Goal: Find specific page/section: Find specific page/section

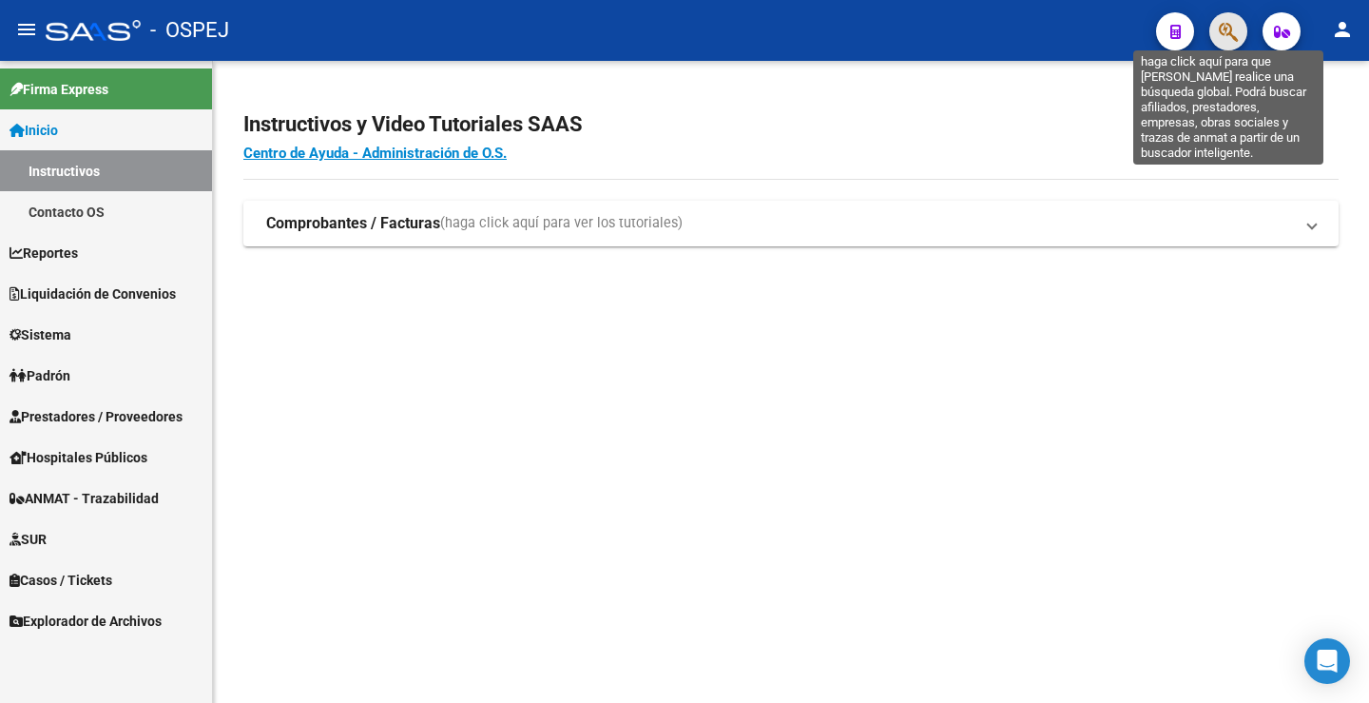
click at [1223, 32] on icon "button" at bounding box center [1228, 32] width 19 height 22
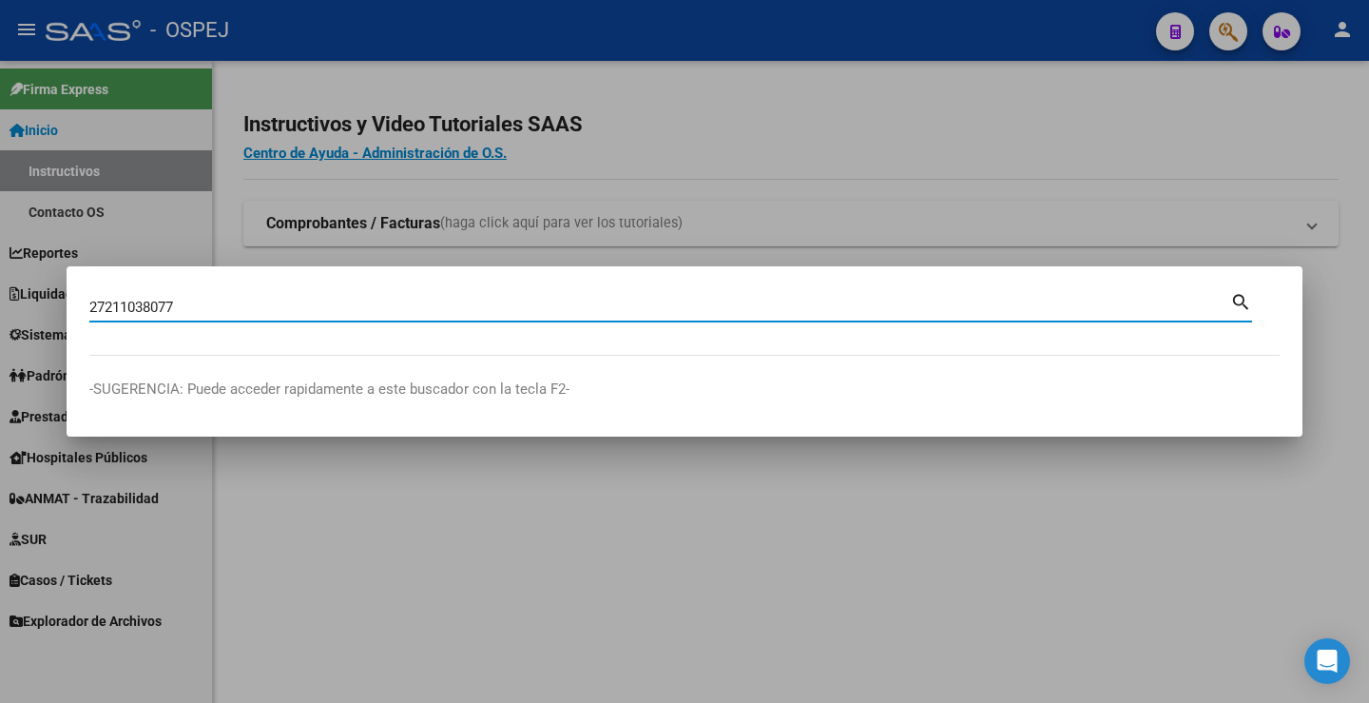
type input "27211038077"
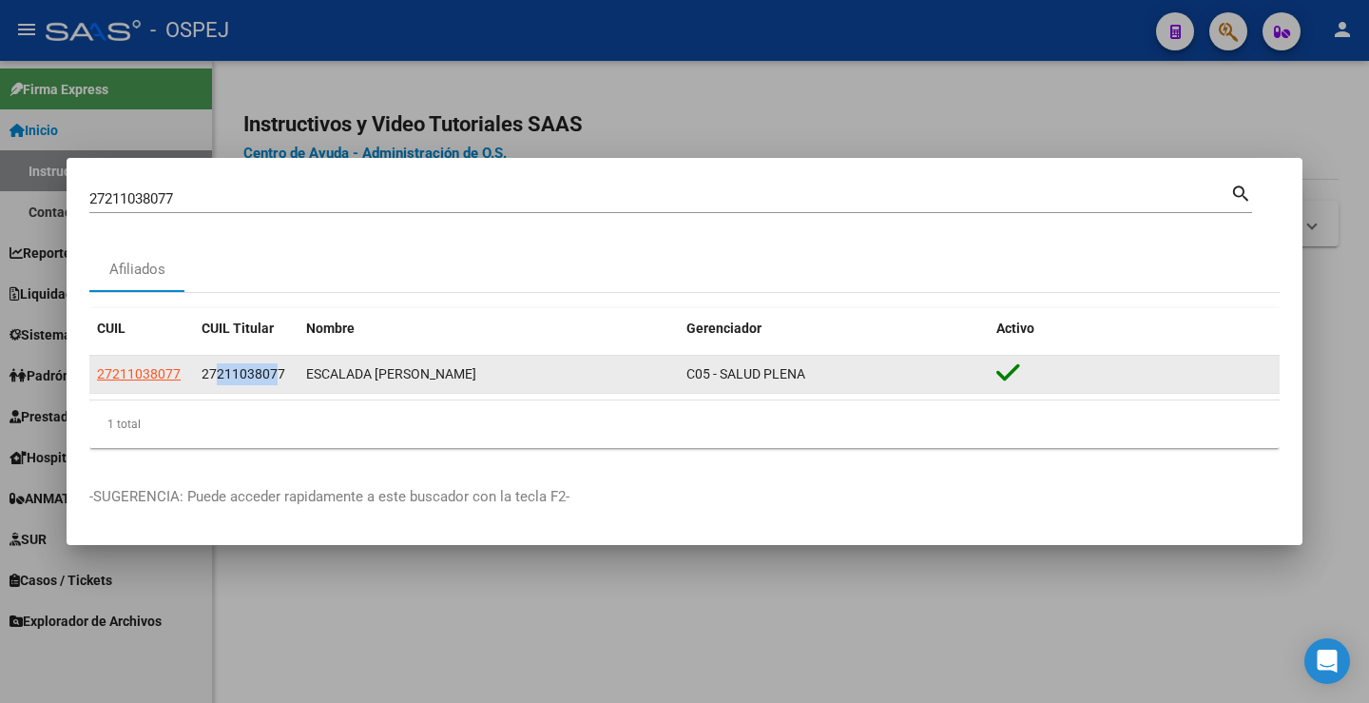
drag, startPoint x: 217, startPoint y: 370, endPoint x: 280, endPoint y: 369, distance: 62.8
click at [280, 369] on span "27211038077" at bounding box center [244, 373] width 84 height 15
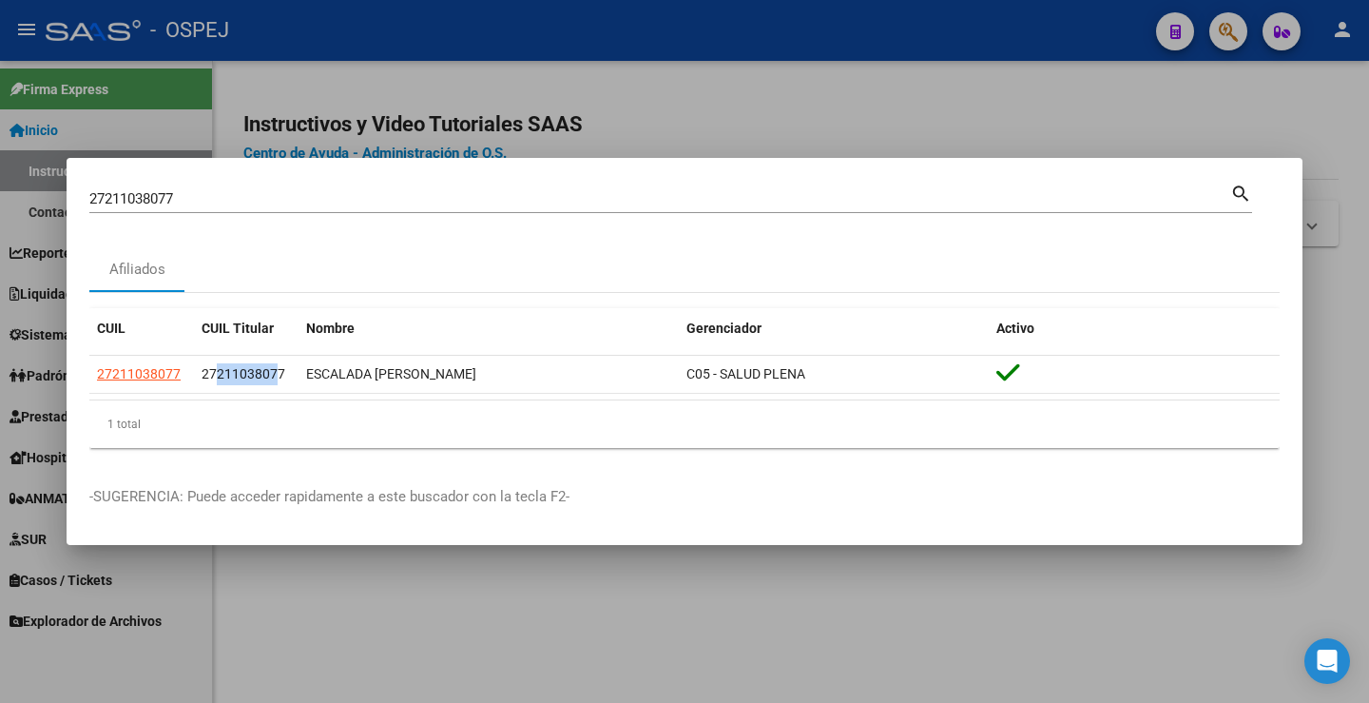
copy span "21103807"
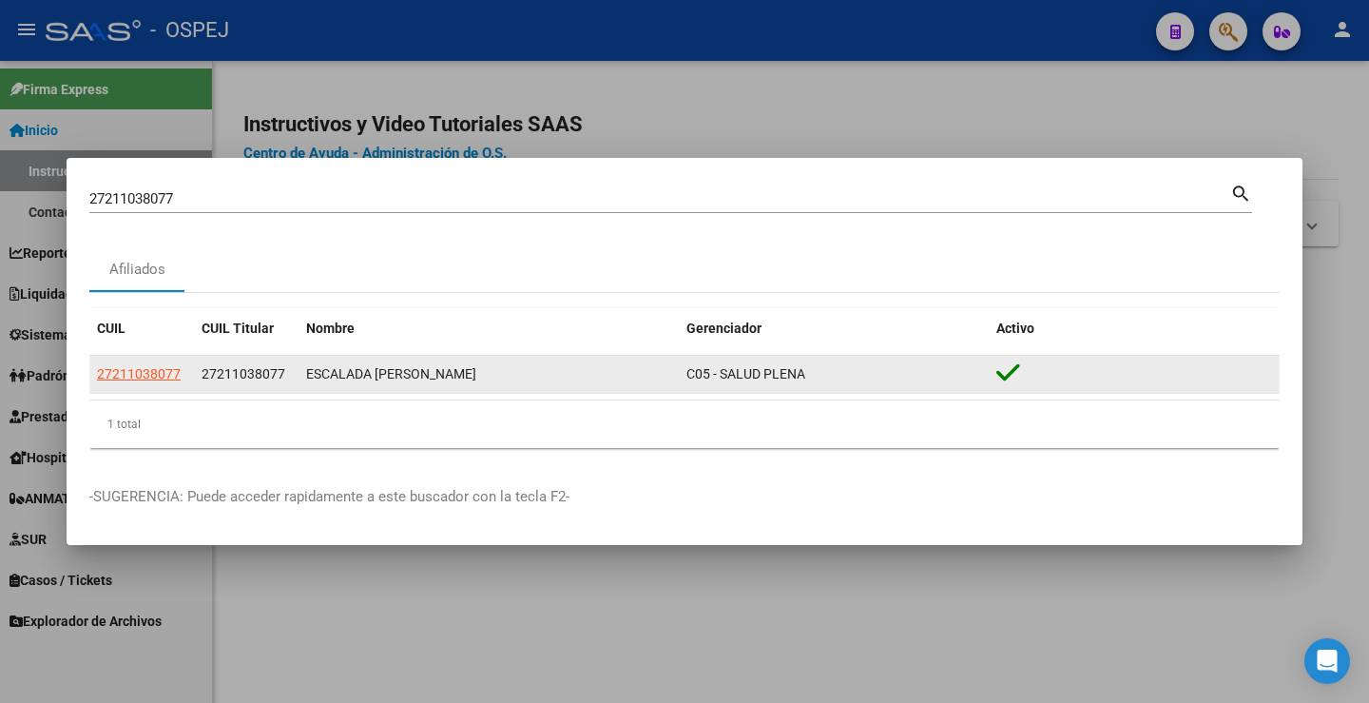
click at [140, 366] on span "27211038077" at bounding box center [139, 373] width 84 height 15
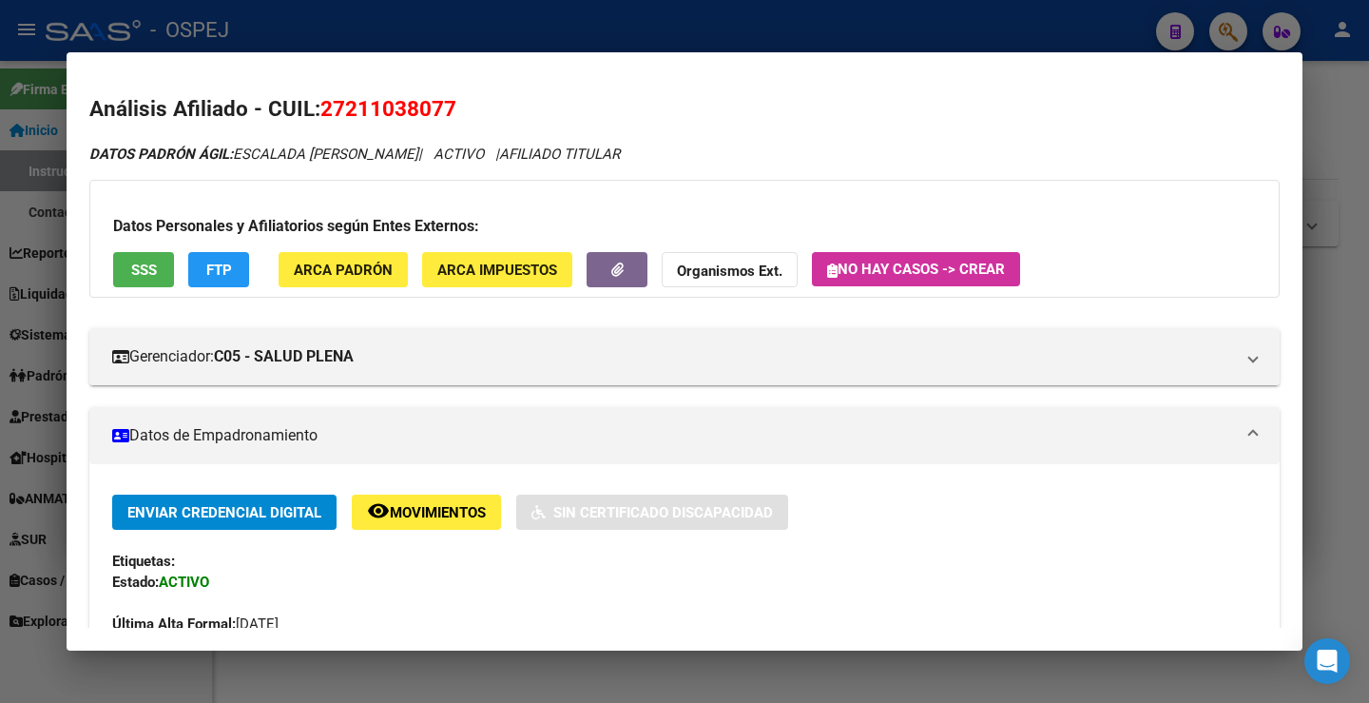
click at [1195, 18] on div at bounding box center [684, 351] width 1369 height 703
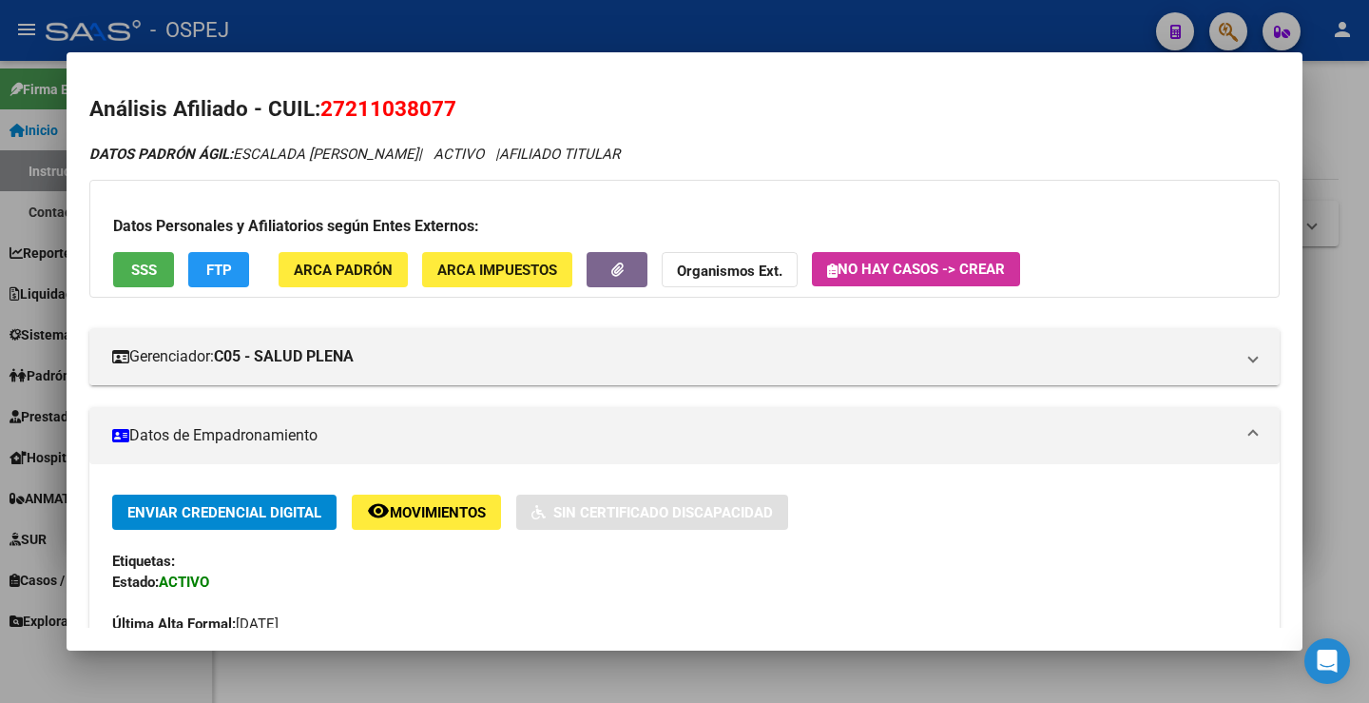
click at [1235, 40] on div at bounding box center [684, 351] width 1369 height 703
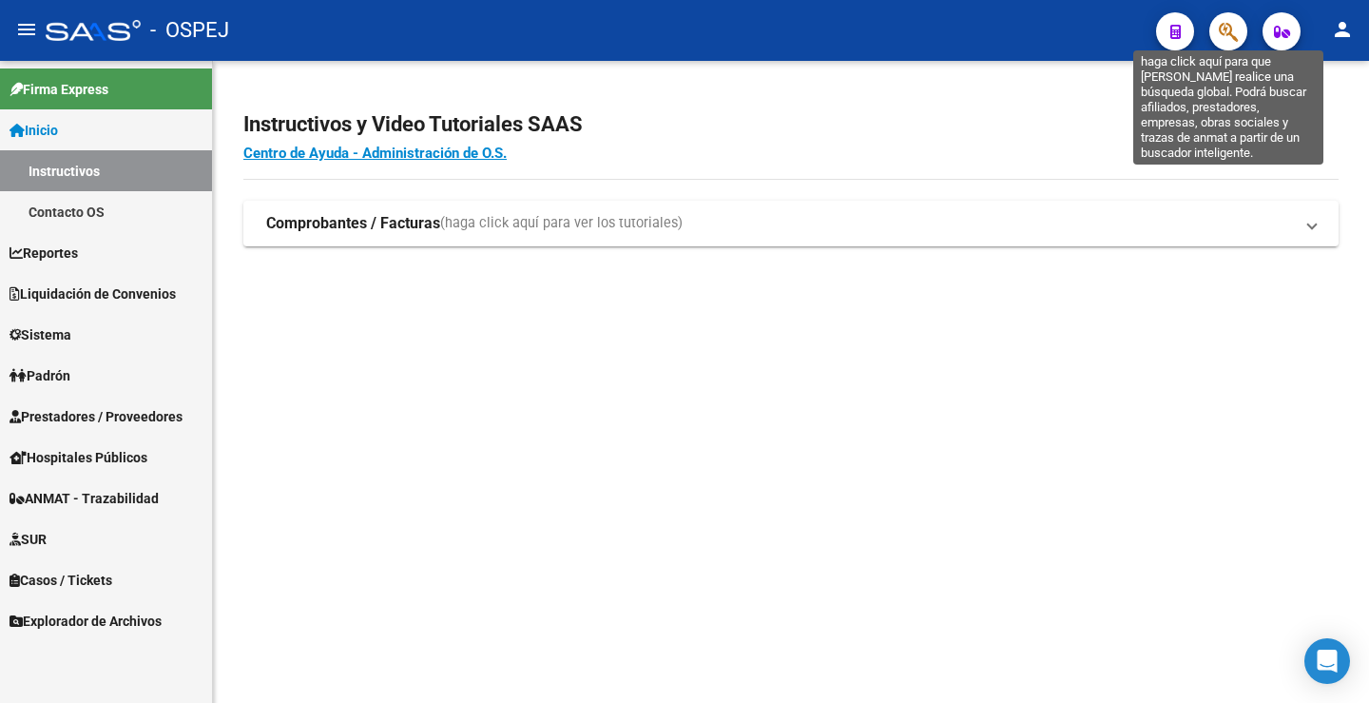
click at [1234, 38] on icon "button" at bounding box center [1228, 32] width 19 height 22
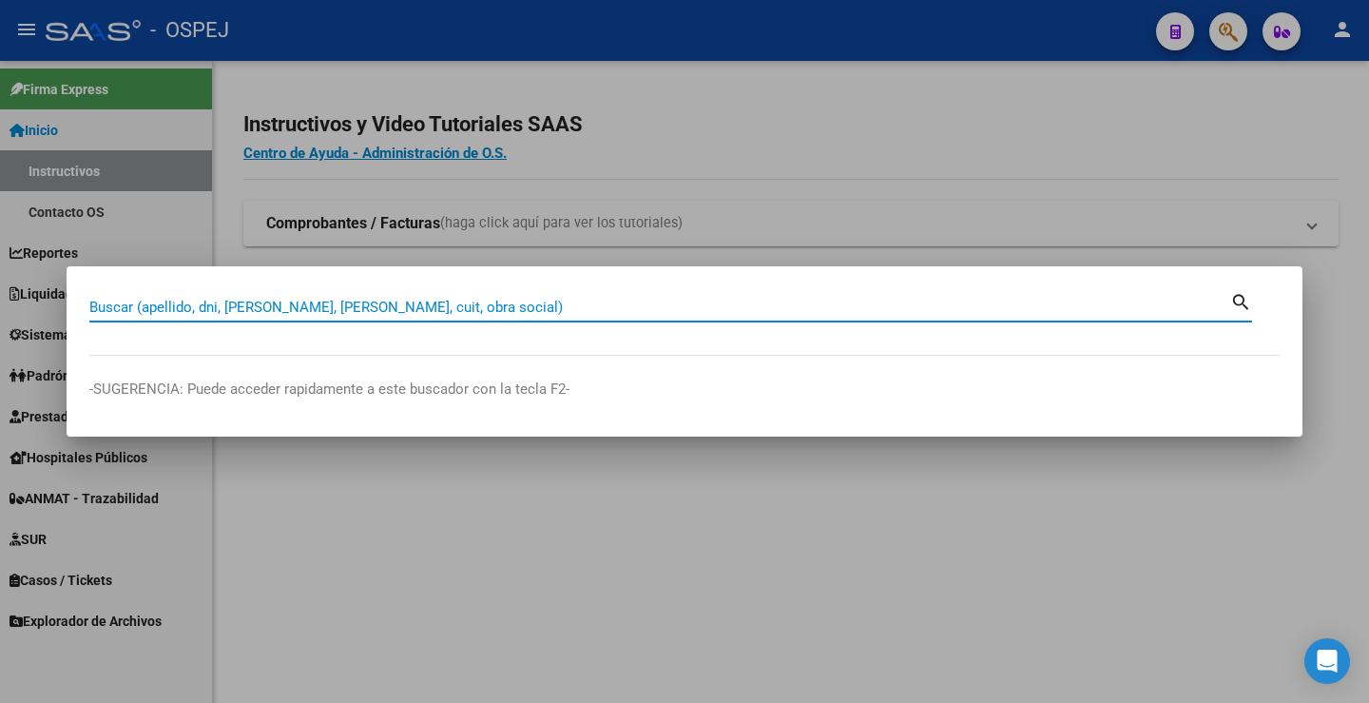
paste input "31856021"
type input "31856021"
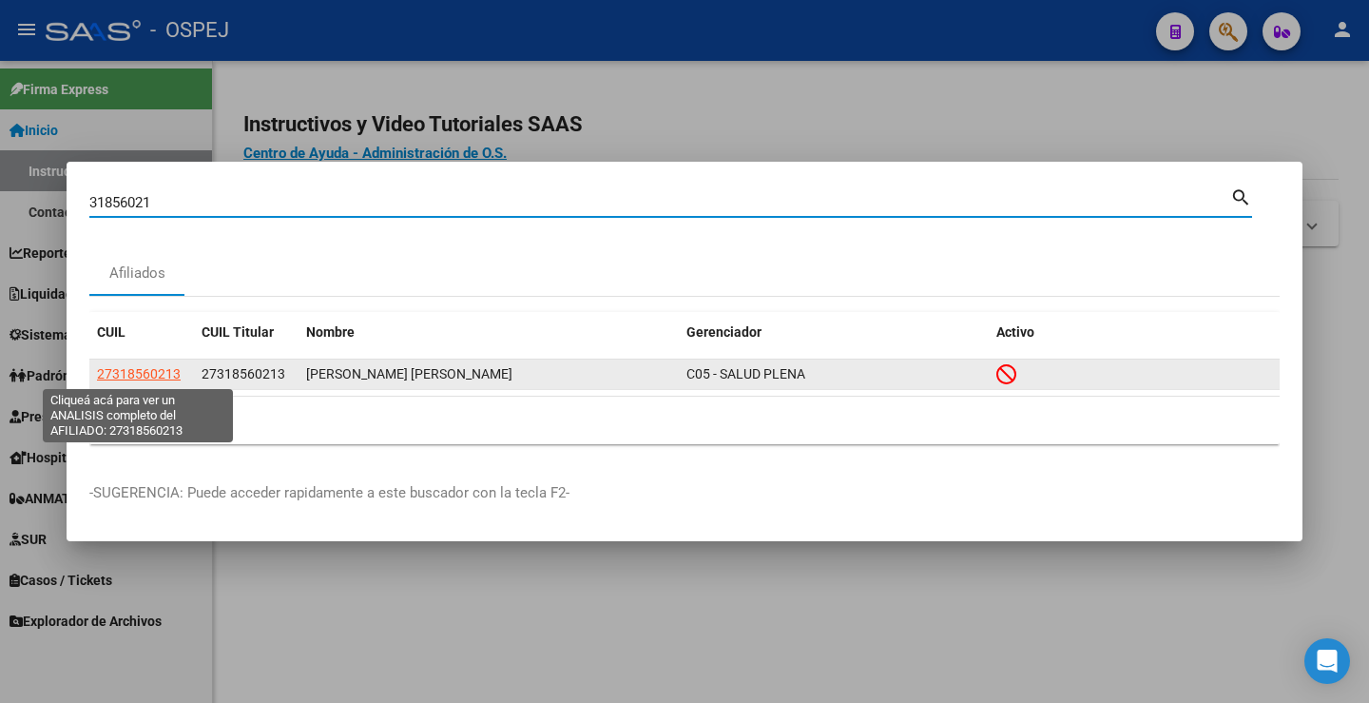
click at [148, 373] on span "27318560213" at bounding box center [139, 373] width 84 height 15
type textarea "27318560213"
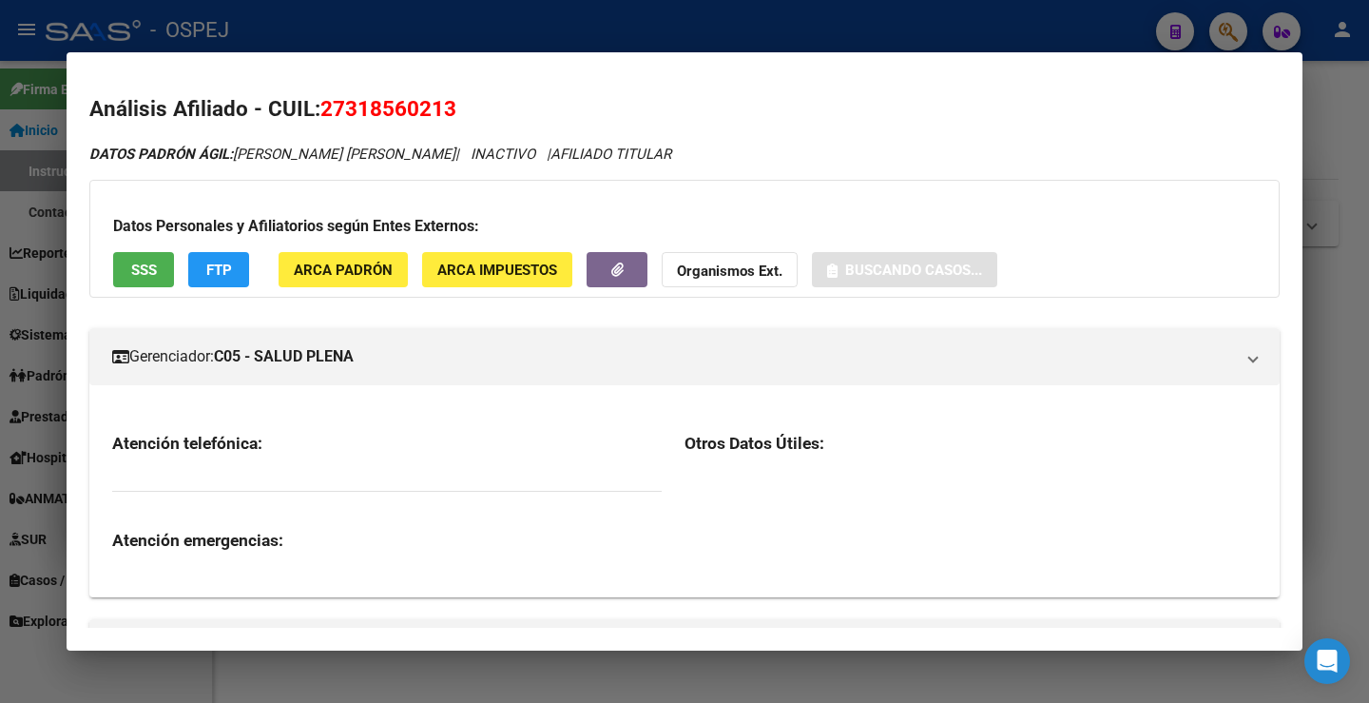
click at [393, 113] on span "27318560213" at bounding box center [388, 108] width 136 height 25
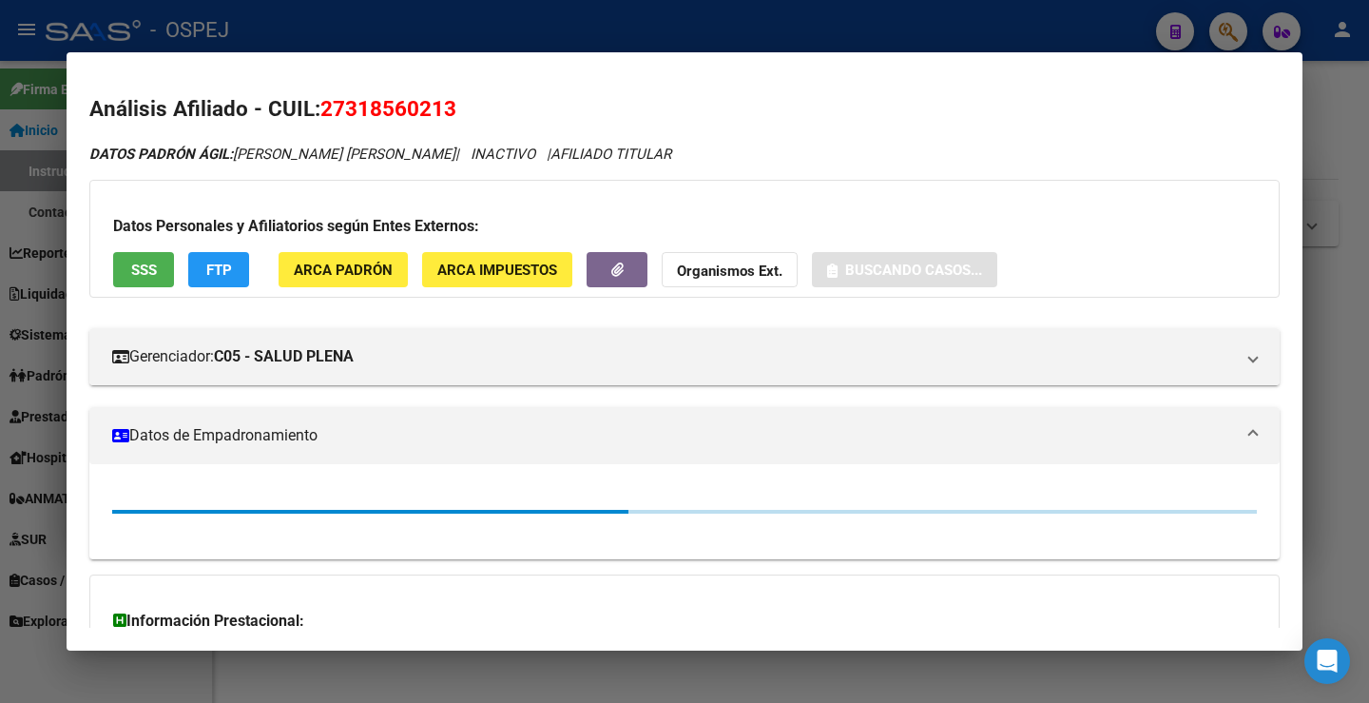
click at [393, 113] on span "27318560213" at bounding box center [388, 108] width 136 height 25
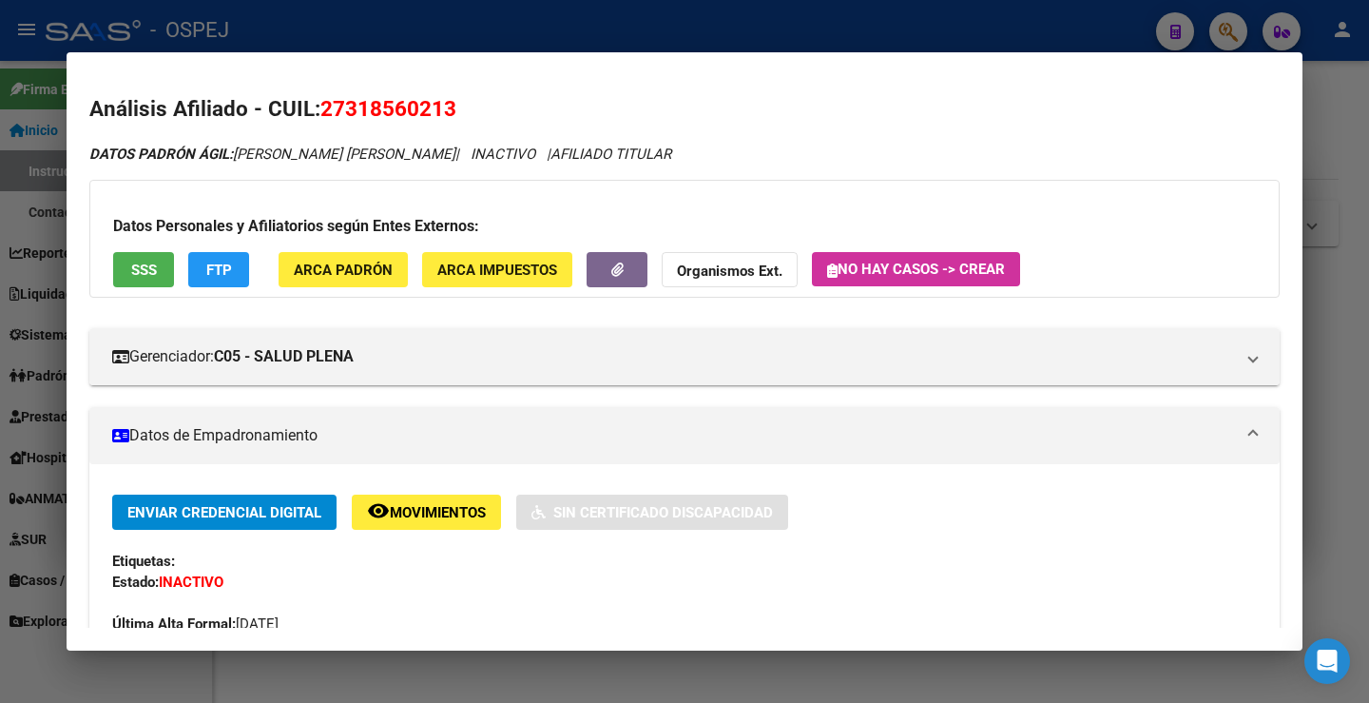
copy span "27318560213"
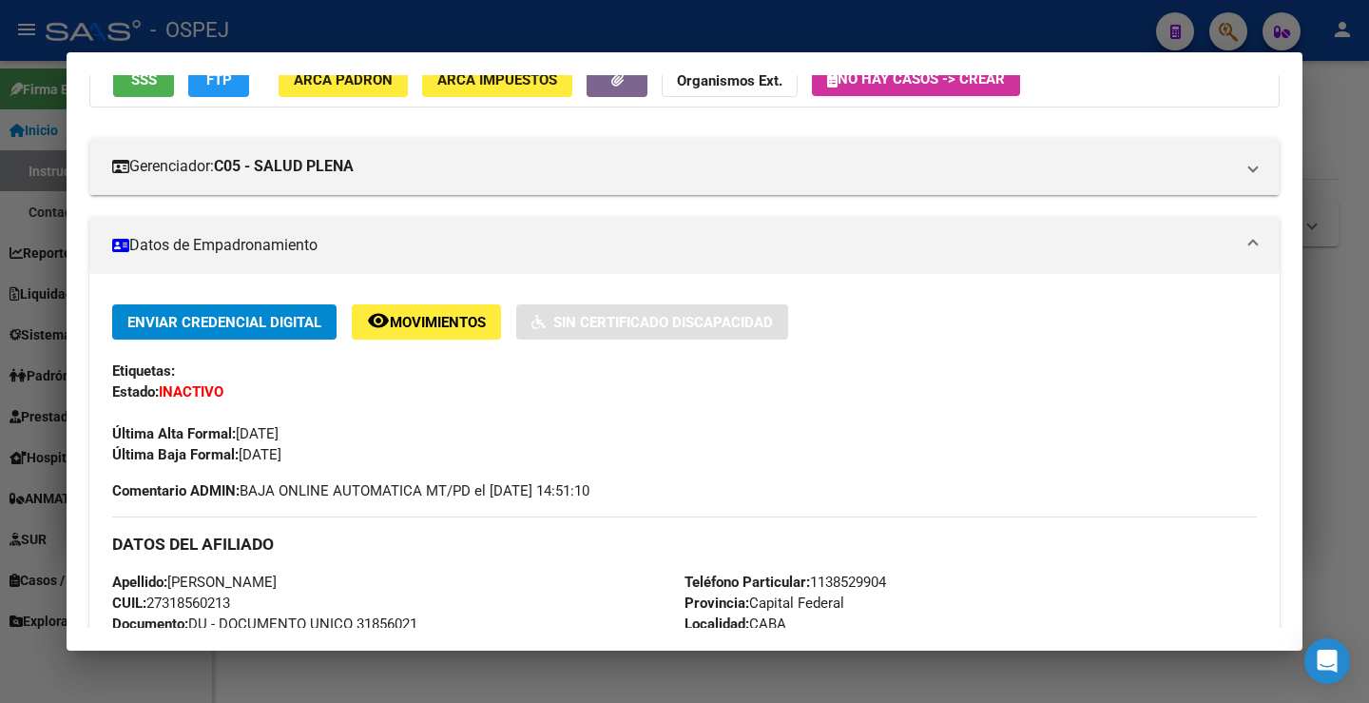
scroll to position [285, 0]
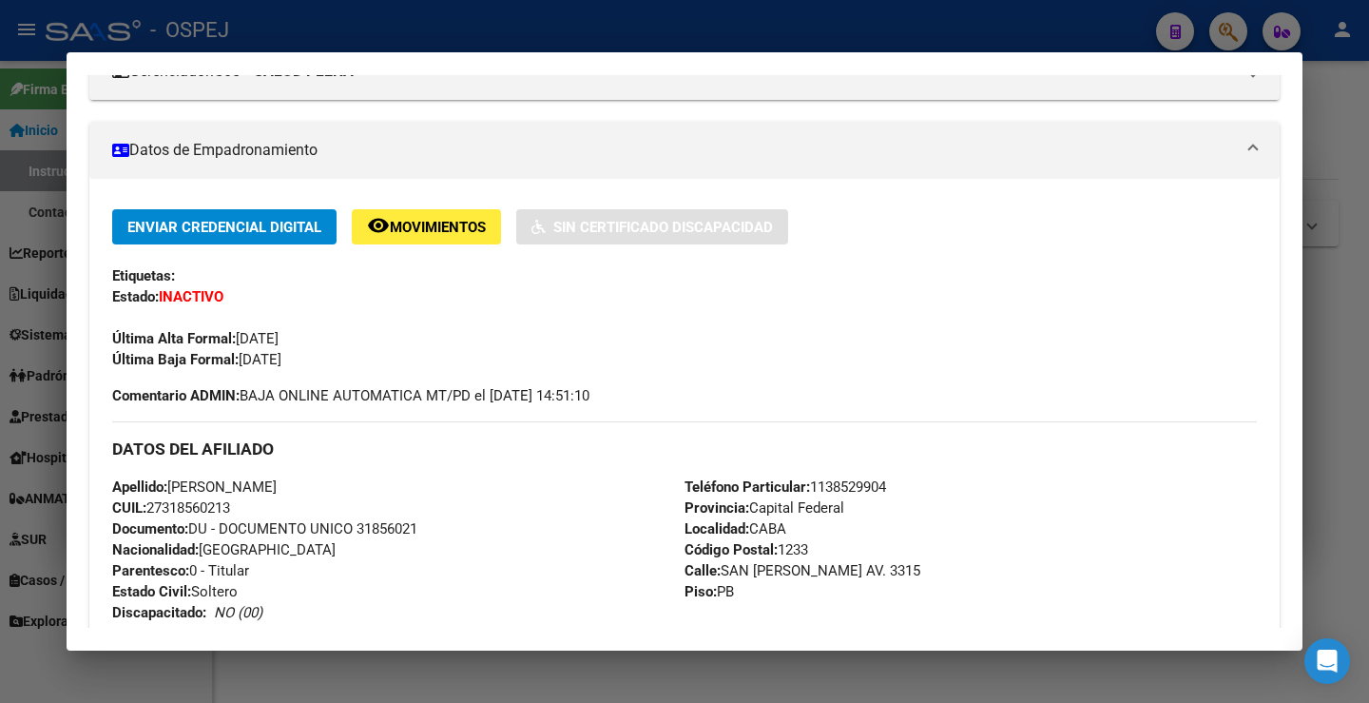
click at [1350, 121] on div at bounding box center [684, 351] width 1369 height 703
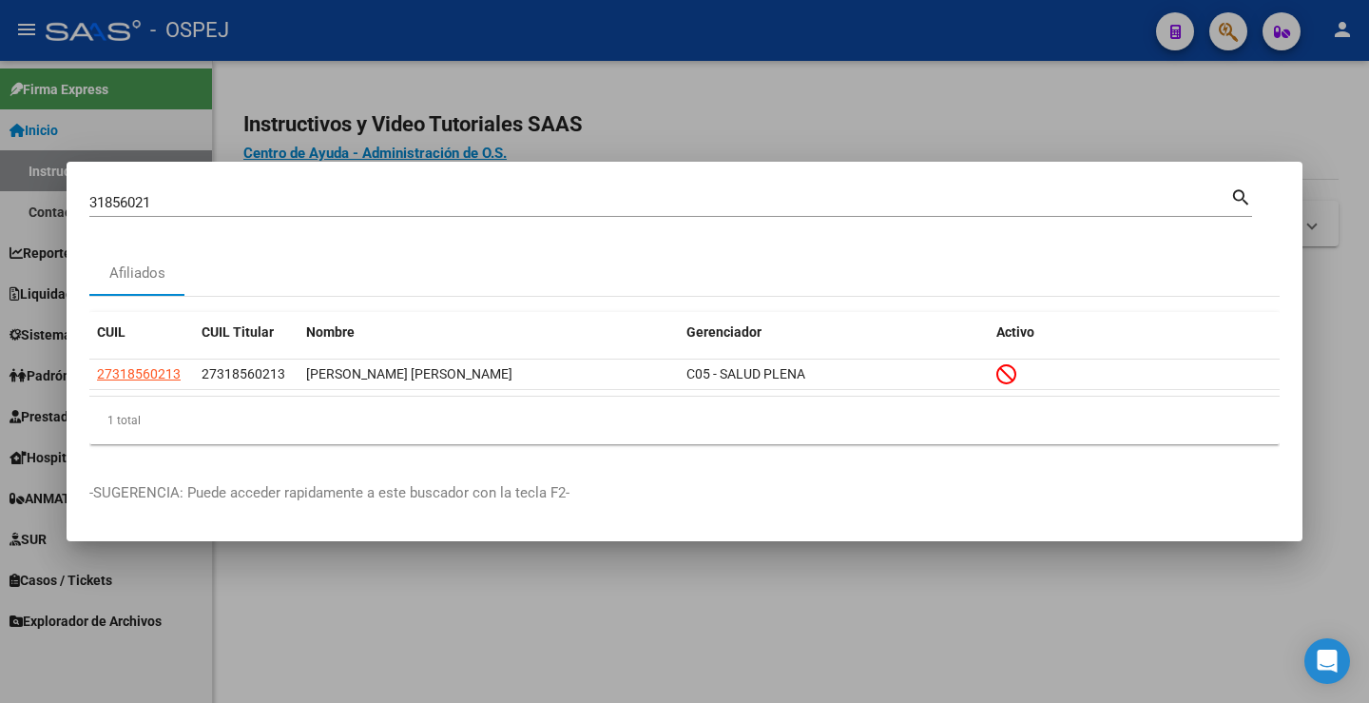
click at [958, 125] on div at bounding box center [684, 351] width 1369 height 703
